Goal: Task Accomplishment & Management: Complete application form

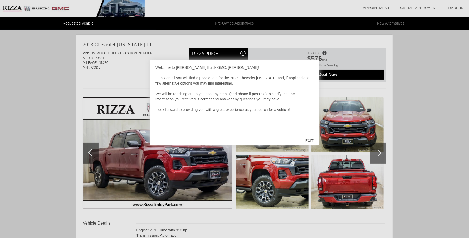
click at [39, 92] on div at bounding box center [234, 119] width 469 height 238
click at [143, 78] on div at bounding box center [234, 119] width 469 height 238
click at [310, 140] on div "EXIT" at bounding box center [309, 141] width 19 height 16
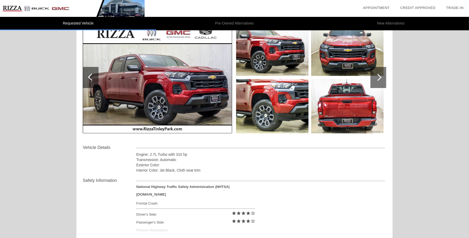
scroll to position [26, 0]
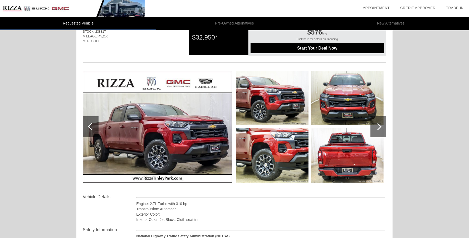
click at [292, 109] on img at bounding box center [272, 98] width 72 height 54
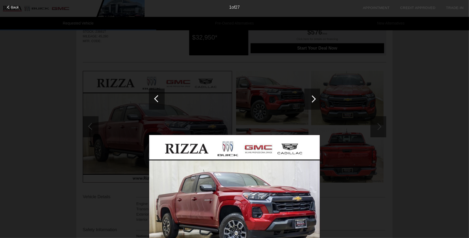
click at [315, 99] on div at bounding box center [312, 98] width 7 height 7
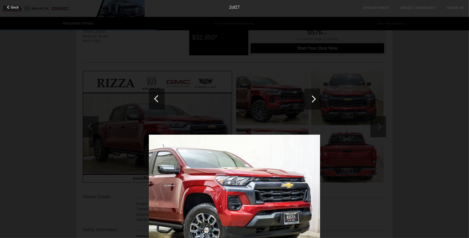
click at [314, 99] on div at bounding box center [312, 98] width 7 height 7
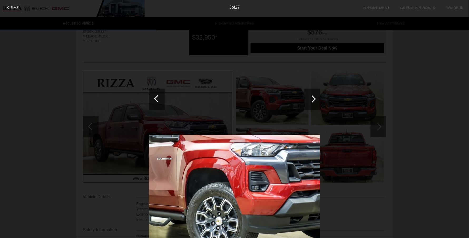
click at [315, 99] on div at bounding box center [312, 98] width 7 height 7
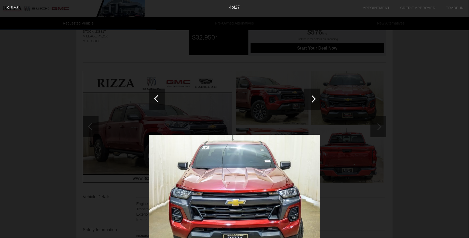
click at [425, 124] on div "Back 4 of 27" at bounding box center [234, 119] width 469 height 238
click at [314, 100] on div at bounding box center [312, 99] width 16 height 21
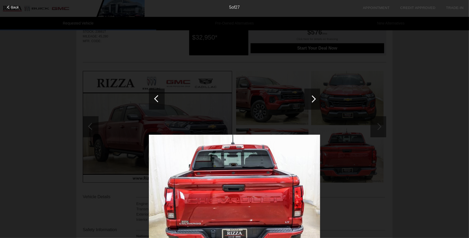
click at [314, 100] on div at bounding box center [312, 99] width 16 height 21
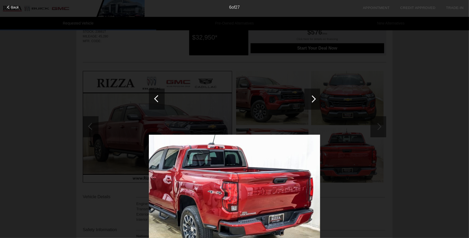
click at [314, 100] on div at bounding box center [312, 99] width 16 height 21
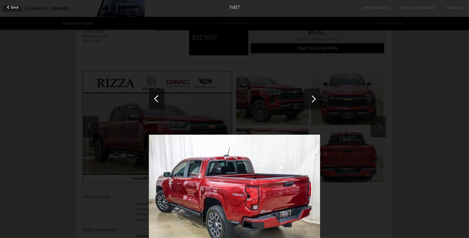
click at [314, 100] on div at bounding box center [312, 99] width 16 height 21
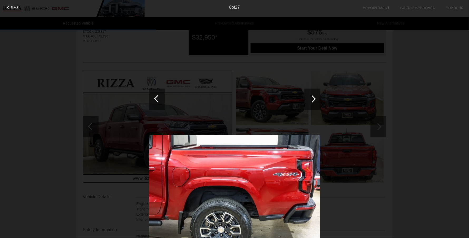
click at [314, 100] on div at bounding box center [312, 99] width 16 height 21
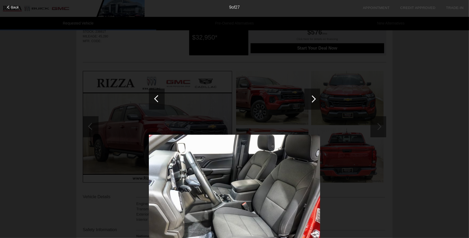
click at [314, 100] on div at bounding box center [312, 99] width 16 height 21
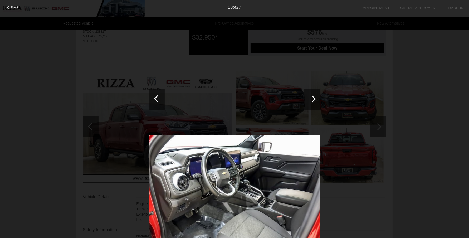
click at [314, 100] on div at bounding box center [312, 99] width 16 height 21
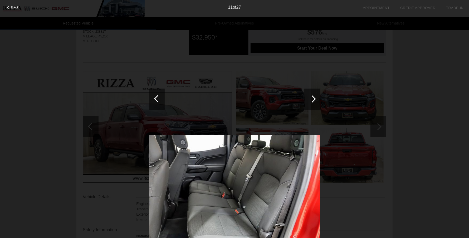
click at [314, 100] on div at bounding box center [312, 99] width 16 height 21
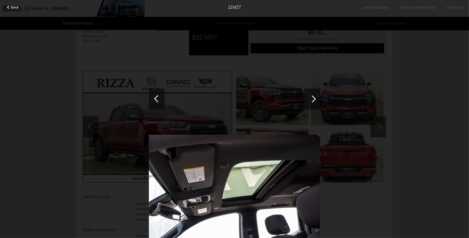
click at [314, 100] on div at bounding box center [312, 99] width 16 height 21
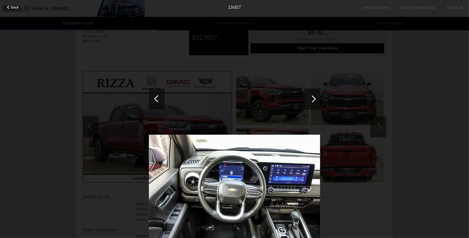
click at [314, 100] on div at bounding box center [312, 99] width 16 height 21
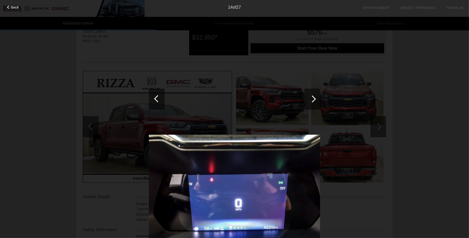
click at [314, 100] on div at bounding box center [312, 99] width 16 height 21
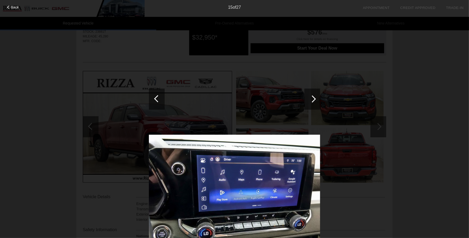
click at [314, 100] on div at bounding box center [312, 99] width 16 height 21
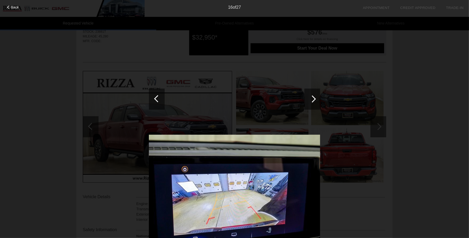
click at [314, 100] on div at bounding box center [312, 99] width 16 height 21
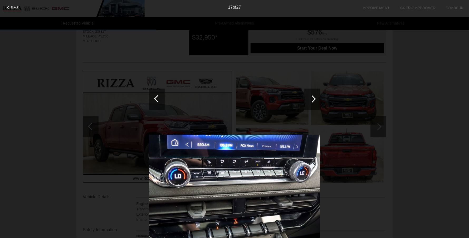
click at [314, 100] on div at bounding box center [312, 99] width 16 height 21
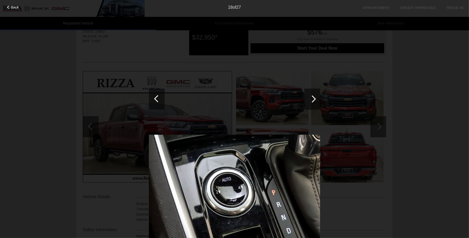
click at [13, 7] on span "Back" at bounding box center [15, 7] width 8 height 4
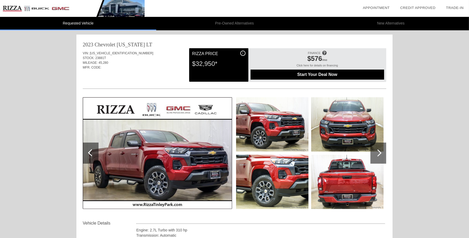
scroll to position [0, 0]
click at [382, 155] on div at bounding box center [379, 153] width 16 height 21
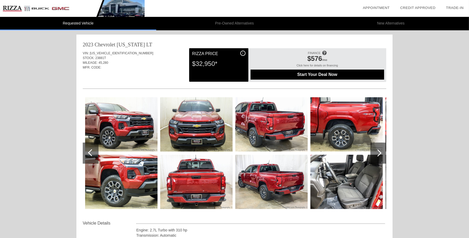
click at [381, 155] on div at bounding box center [379, 153] width 16 height 21
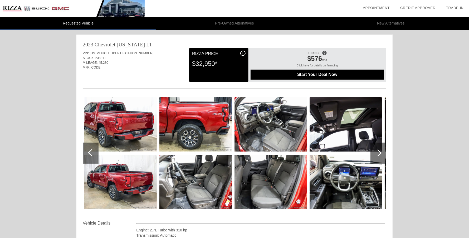
click at [381, 155] on div at bounding box center [379, 153] width 16 height 21
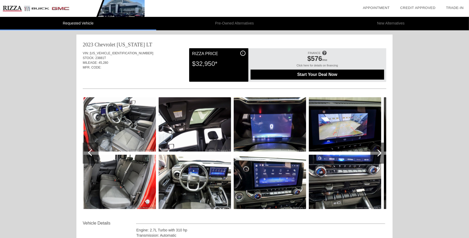
click at [381, 155] on div at bounding box center [379, 153] width 16 height 21
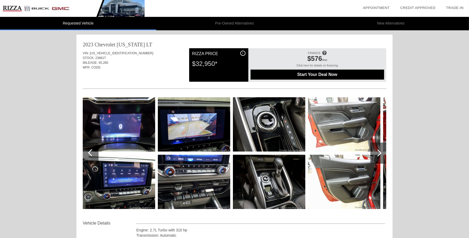
click at [381, 155] on div at bounding box center [379, 153] width 16 height 21
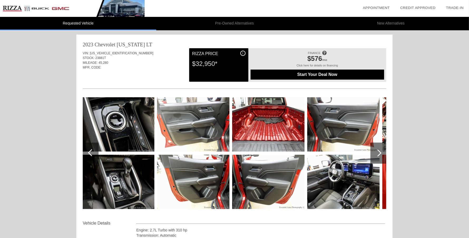
click at [381, 155] on div at bounding box center [379, 153] width 16 height 21
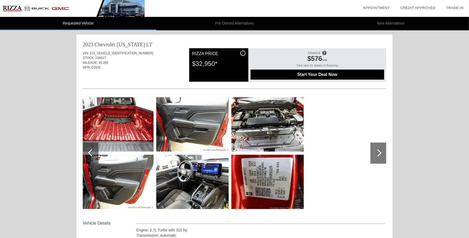
click at [381, 155] on div at bounding box center [379, 153] width 16 height 21
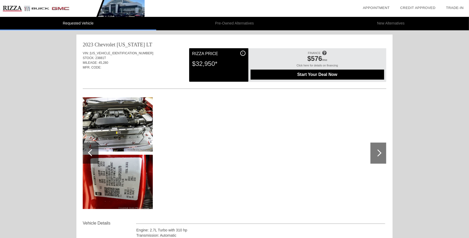
click at [381, 155] on div at bounding box center [379, 153] width 16 height 21
click at [105, 180] on img at bounding box center [116, 182] width 72 height 54
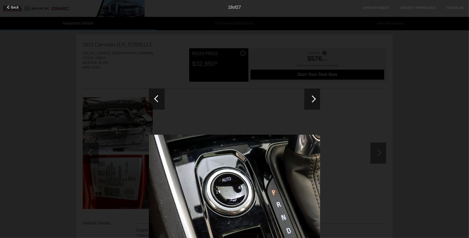
click at [313, 100] on div at bounding box center [312, 98] width 7 height 7
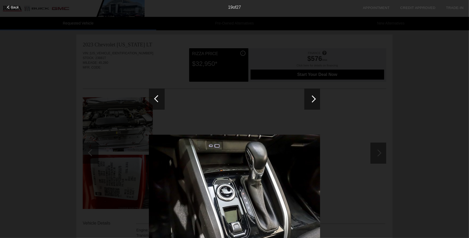
click at [313, 101] on div at bounding box center [312, 98] width 7 height 7
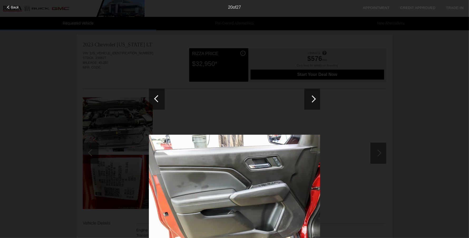
click at [313, 101] on div at bounding box center [312, 98] width 7 height 7
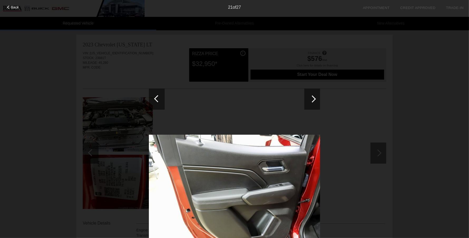
click at [160, 101] on div at bounding box center [157, 99] width 16 height 21
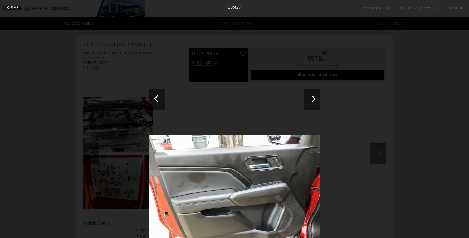
click at [311, 104] on div at bounding box center [312, 99] width 16 height 21
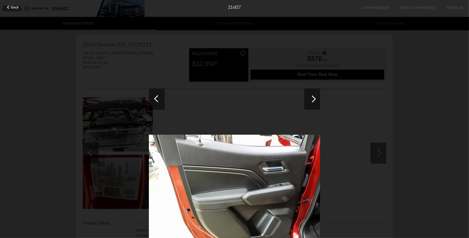
click at [311, 104] on div at bounding box center [312, 99] width 16 height 21
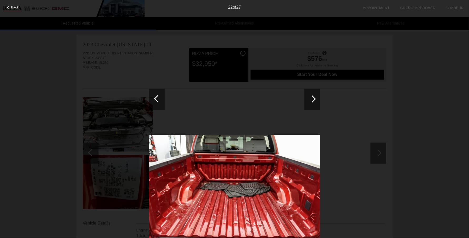
click at [310, 104] on div at bounding box center [312, 99] width 16 height 21
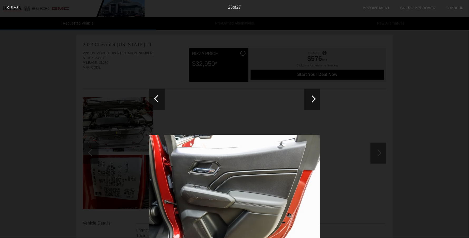
click at [310, 104] on div at bounding box center [312, 99] width 16 height 21
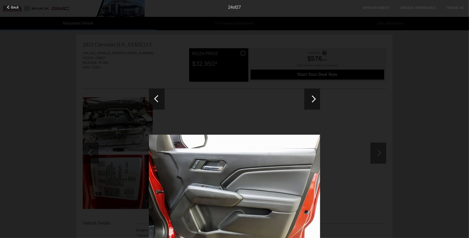
click at [154, 101] on div at bounding box center [157, 99] width 16 height 21
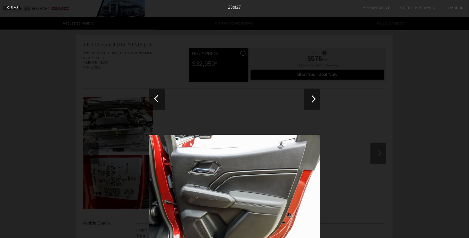
click at [311, 99] on div at bounding box center [312, 98] width 7 height 7
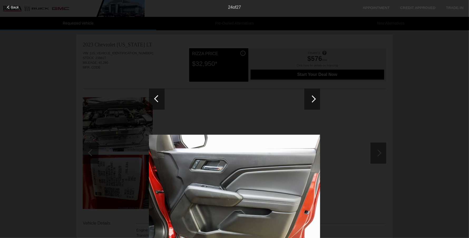
click at [311, 99] on div at bounding box center [312, 98] width 7 height 7
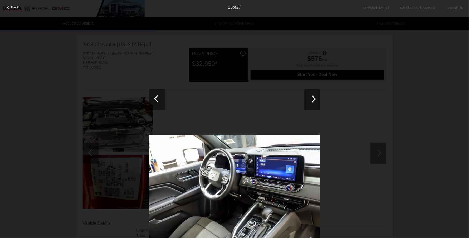
click at [311, 99] on div at bounding box center [312, 98] width 7 height 7
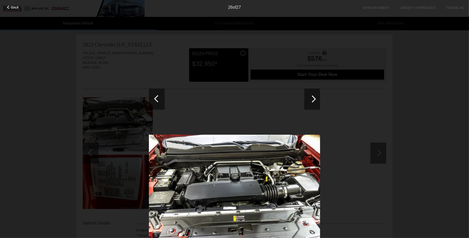
click at [313, 101] on div at bounding box center [312, 99] width 16 height 21
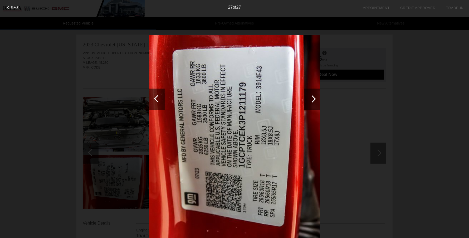
click at [312, 103] on div at bounding box center [312, 99] width 16 height 21
click at [313, 101] on div at bounding box center [312, 98] width 7 height 7
click at [314, 101] on div at bounding box center [312, 99] width 16 height 21
click at [313, 100] on div at bounding box center [312, 98] width 7 height 7
click at [17, 6] on span "Back" at bounding box center [15, 7] width 8 height 4
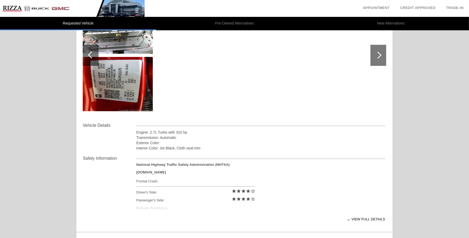
scroll to position [132, 0]
